Goal: Submit feedback/report problem: Submit feedback/report problem

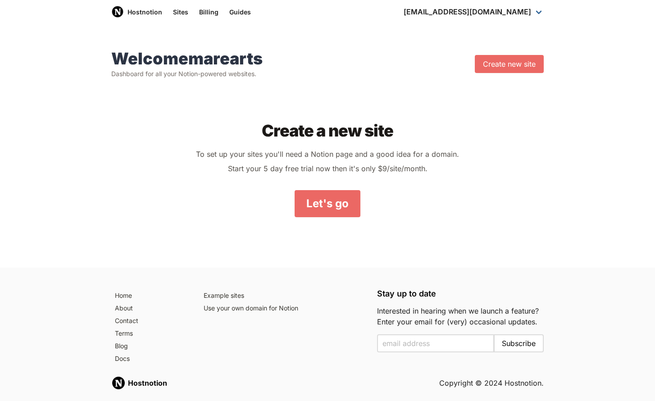
scroll to position [32, 0]
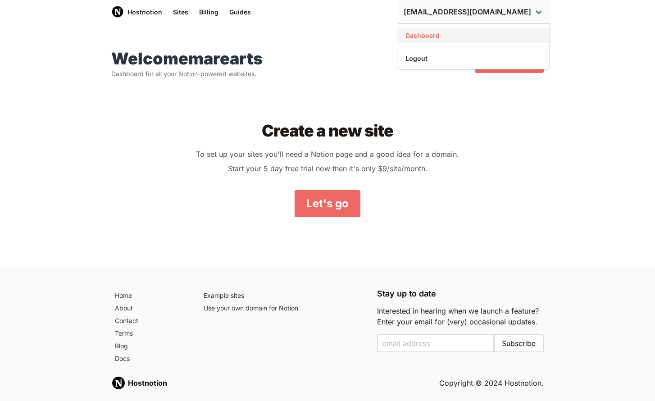
click at [477, 33] on link "Dashboard" at bounding box center [474, 35] width 151 height 15
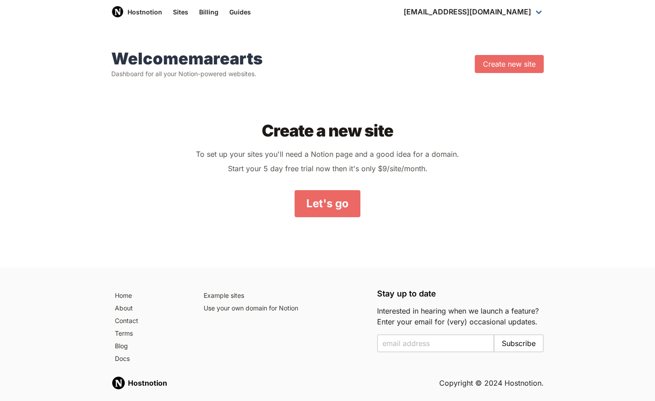
click at [394, 39] on div "Welcome marearts Dashboard for all your Notion-powered websites. Create new sit…" at bounding box center [327, 148] width 655 height 240
click at [151, 12] on link "Hostnotion" at bounding box center [137, 11] width 62 height 23
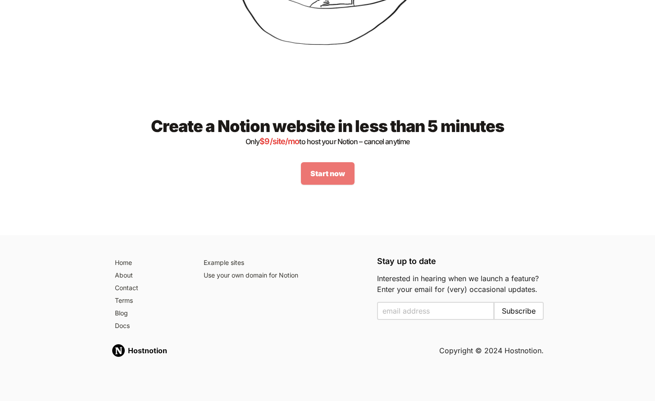
scroll to position [1161, 0]
click at [229, 212] on div "Create a Notion website in less than 5 minutes Only $ 9 /site/mo to host your N…" at bounding box center [327, 150] width 433 height 125
click at [130, 288] on link "Contact" at bounding box center [150, 288] width 78 height 13
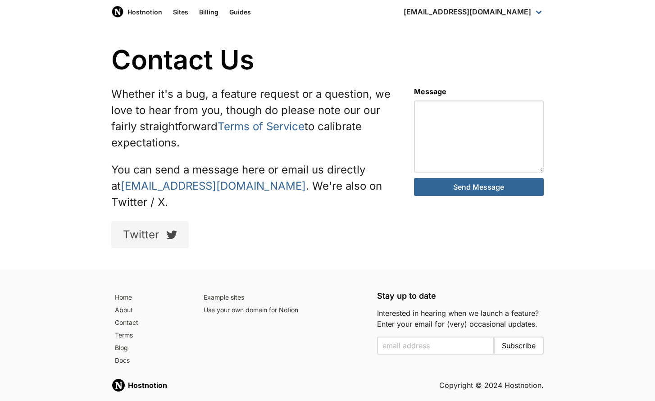
drag, startPoint x: 388, startPoint y: 103, endPoint x: 394, endPoint y: 106, distance: 6.3
click at [388, 103] on p "Whether it's a bug, a feature request or a question, we love to hear from you, …" at bounding box center [251, 118] width 281 height 65
click at [458, 118] on textarea at bounding box center [479, 137] width 130 height 72
paste textarea "Hello Hostnotion Support,I disconnected my domain (marearts.com) from Hostnotio…"
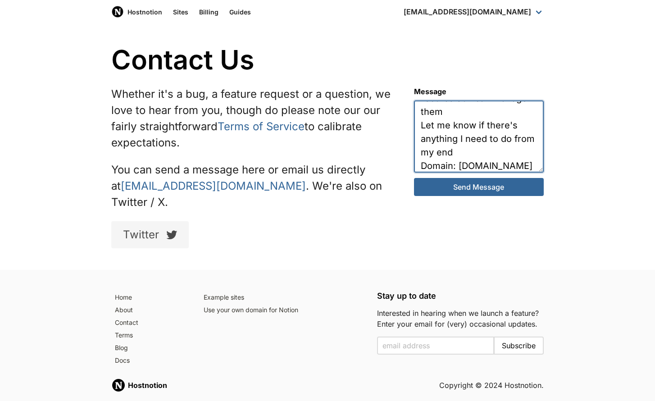
scroll to position [455, 0]
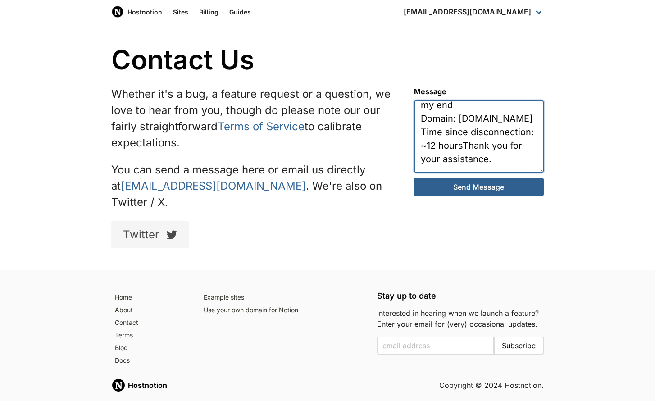
type textarea "Hello Hostnotion Support,I disconnected my domain (marearts.com) from Hostnotio…"
click at [456, 187] on button "Send Message" at bounding box center [479, 187] width 130 height 18
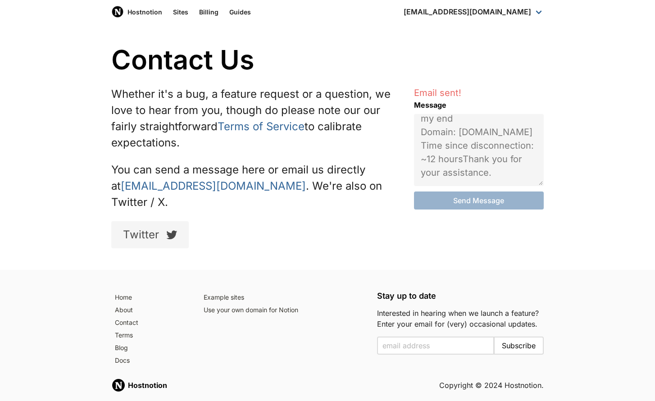
click at [384, 221] on div "Twitter" at bounding box center [251, 234] width 281 height 27
click at [280, 221] on div "Twitter" at bounding box center [251, 234] width 281 height 27
click at [149, 187] on link "team@hostnotion.co" at bounding box center [213, 185] width 185 height 13
click at [282, 336] on div "Example sites Use your own domain for Notion" at bounding box center [284, 329] width 178 height 87
